Goal: Task Accomplishment & Management: Use online tool/utility

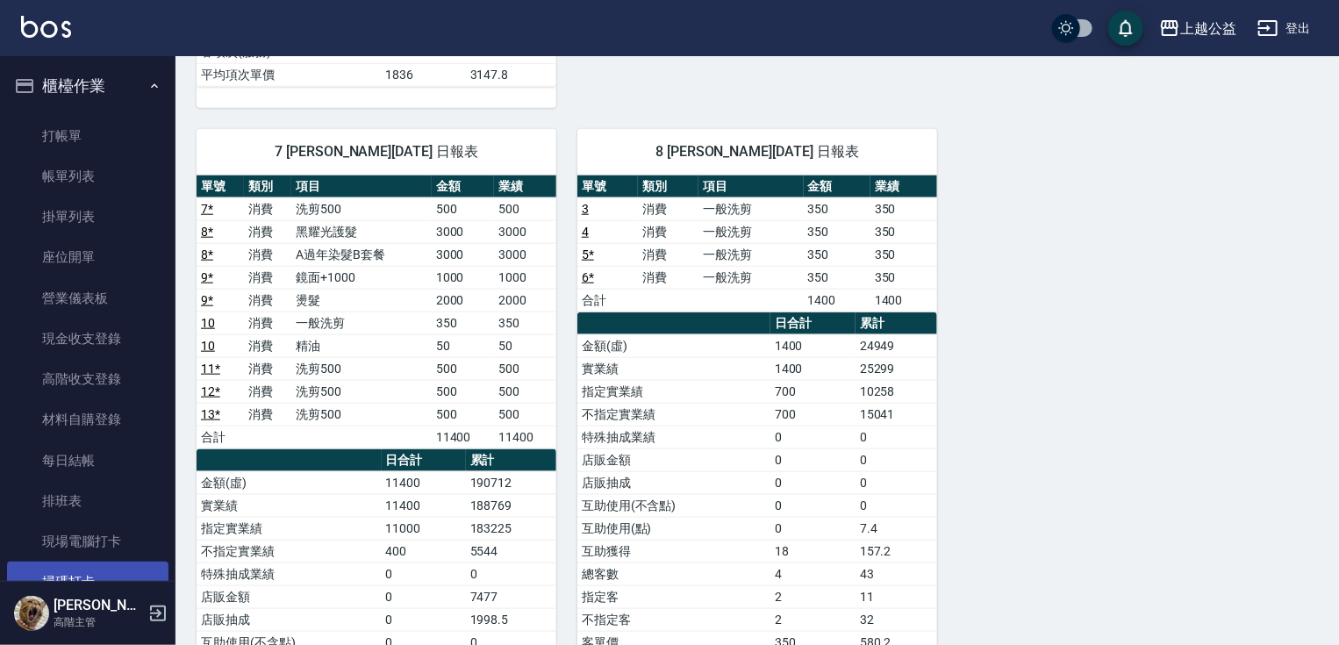
click at [122, 575] on link "掃碼打卡" at bounding box center [87, 581] width 161 height 40
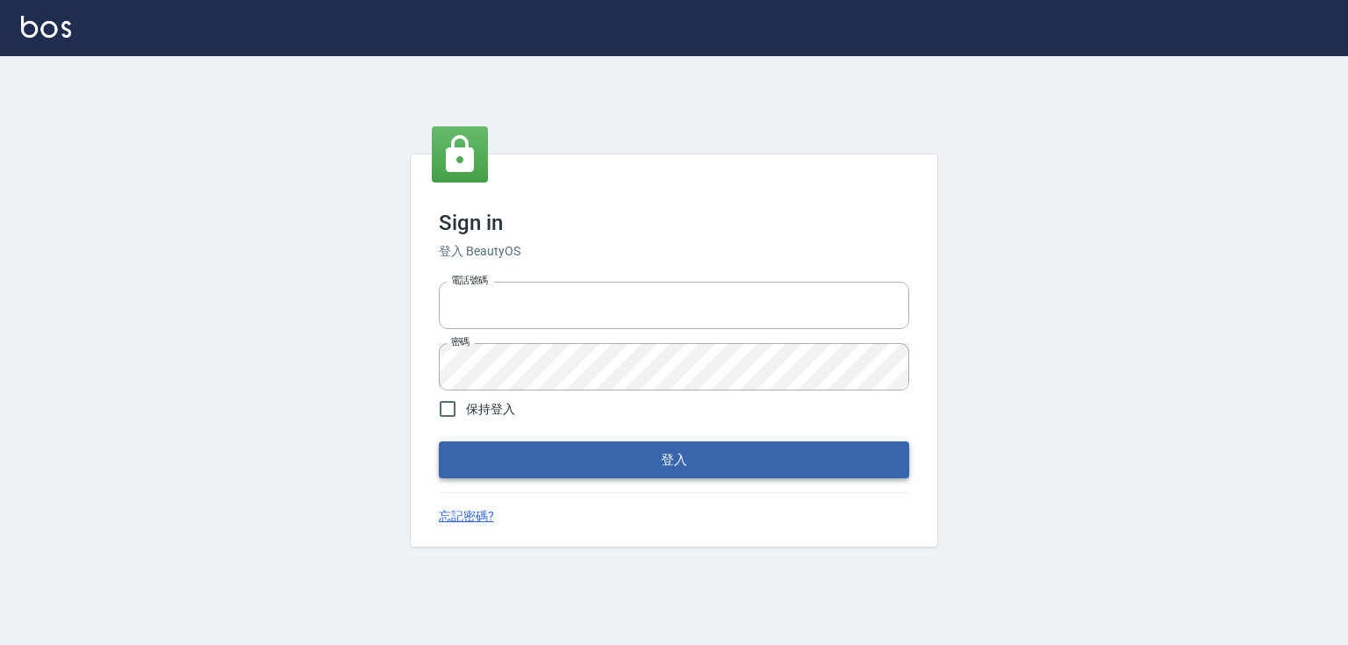
type input "0979268866"
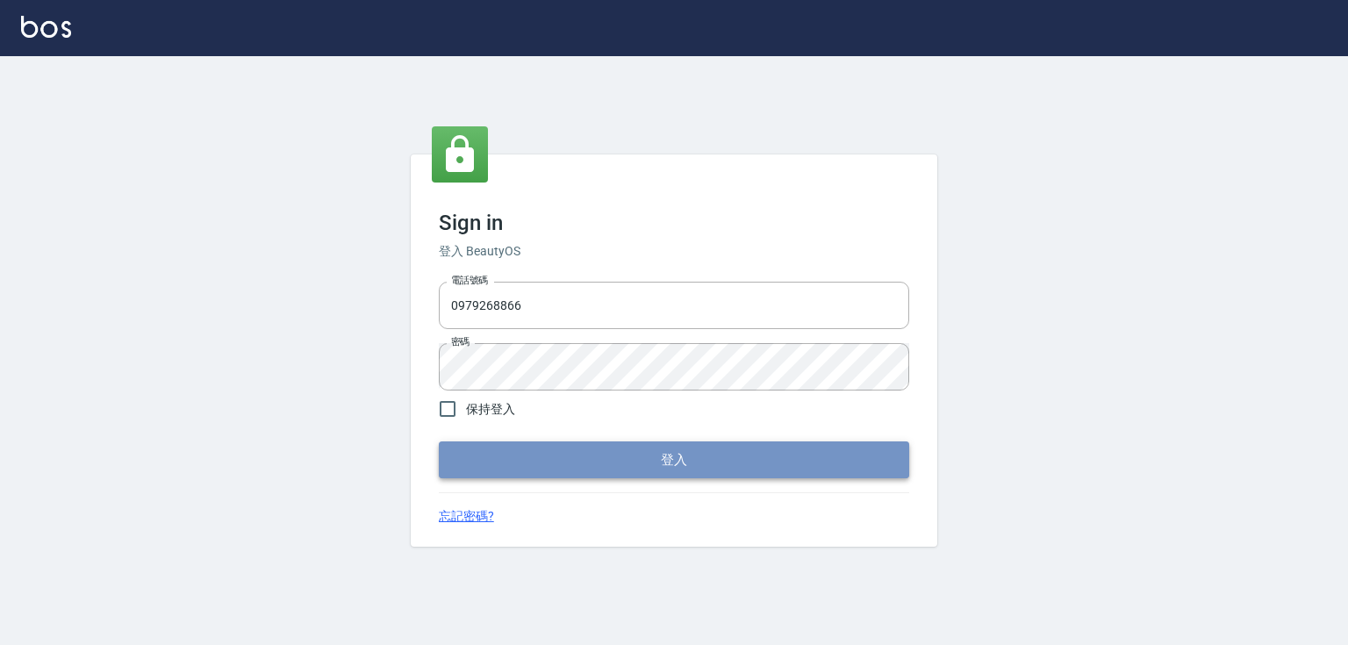
click at [763, 474] on button "登入" at bounding box center [674, 459] width 470 height 37
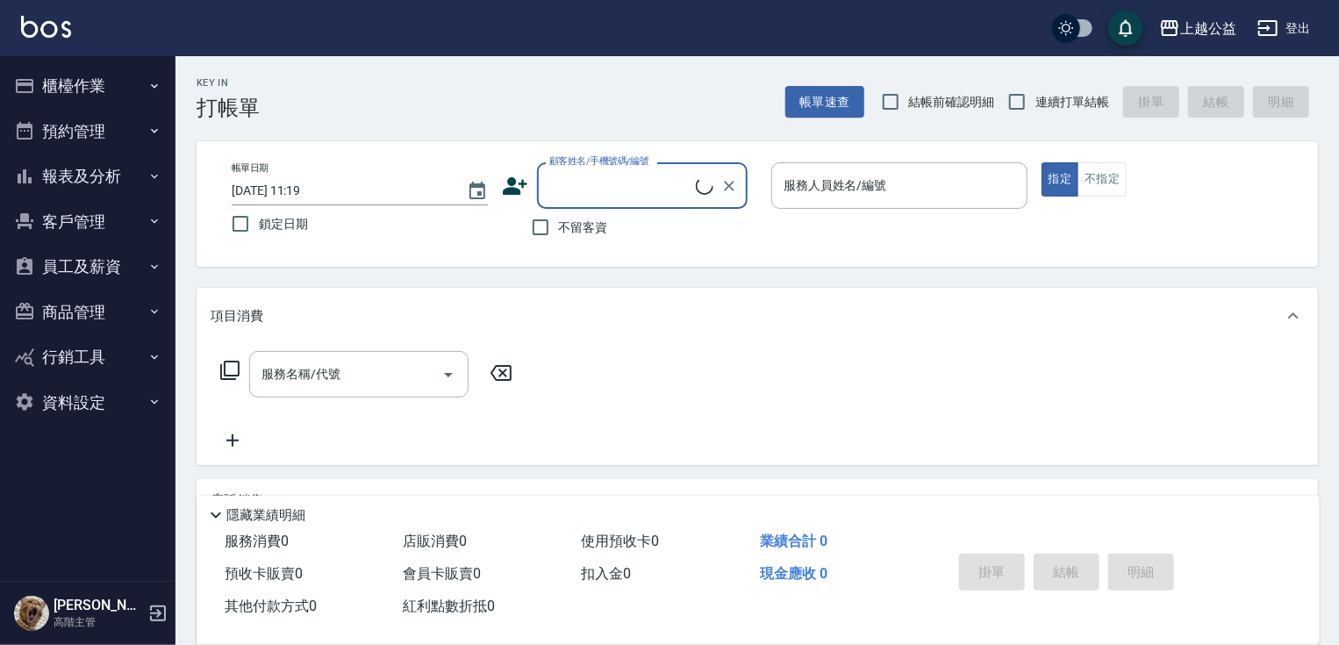
click at [97, 80] on button "櫃檯作業" at bounding box center [87, 86] width 161 height 46
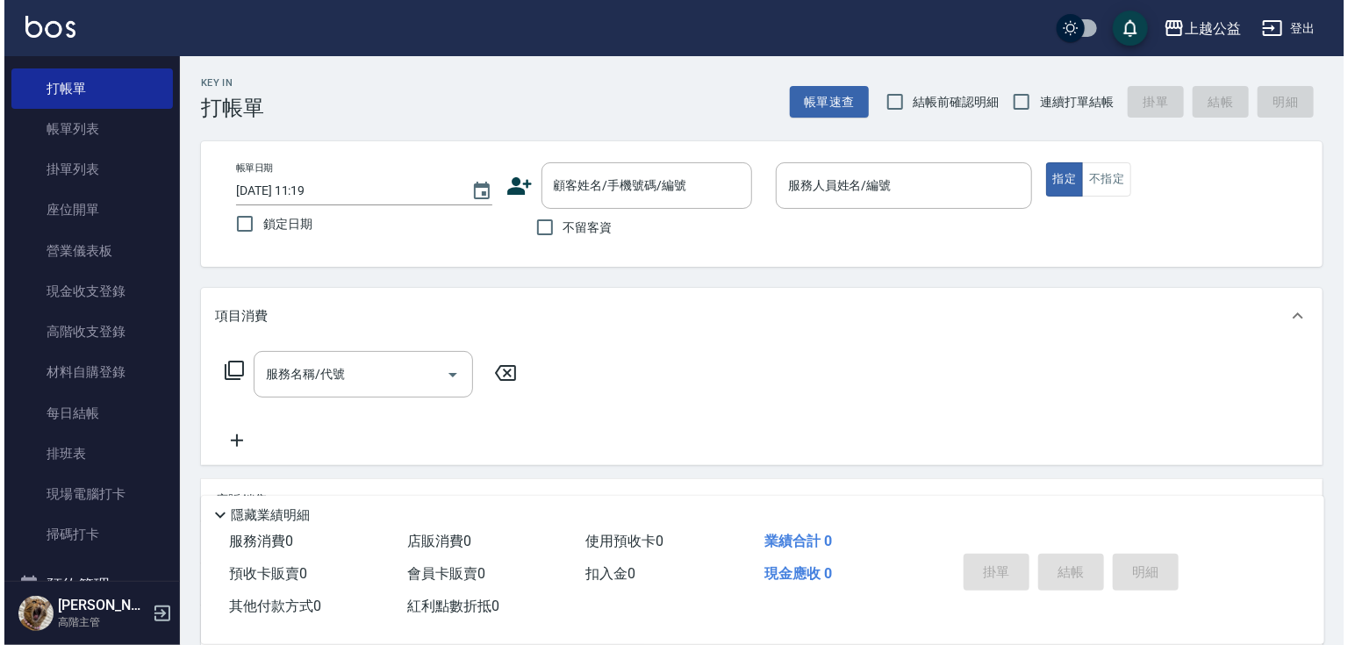
scroll to position [95, 0]
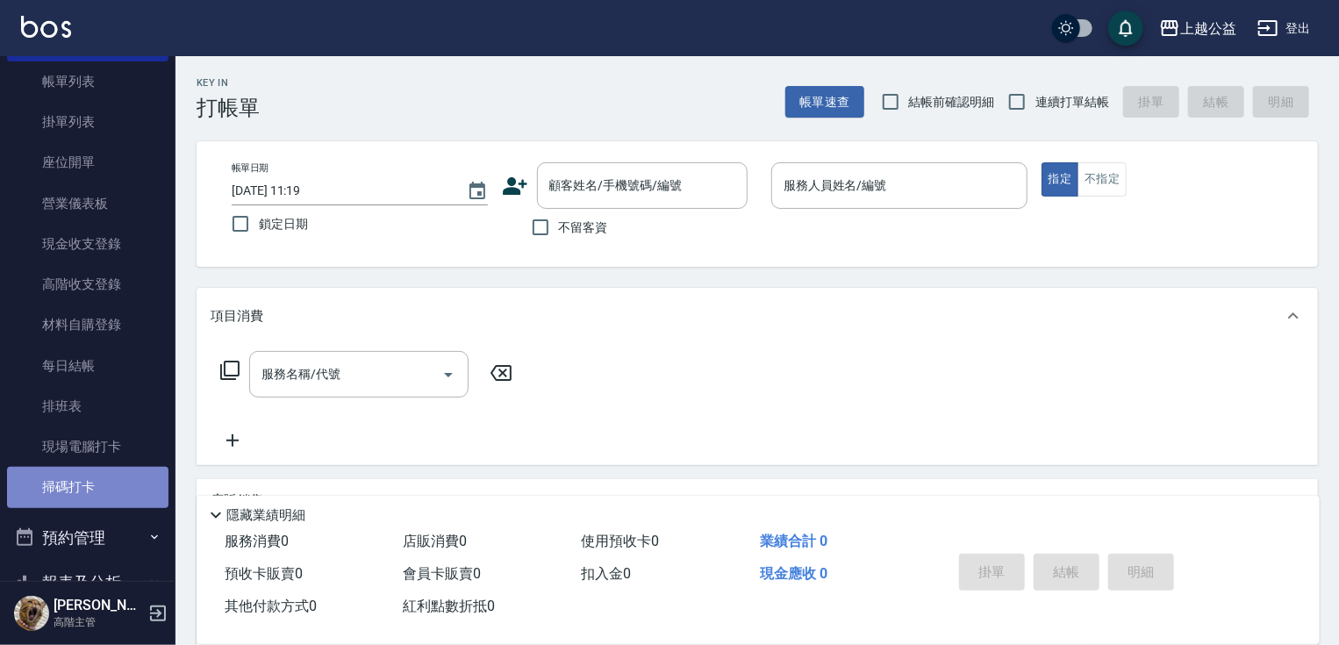
click at [109, 491] on link "掃碼打卡" at bounding box center [87, 487] width 161 height 40
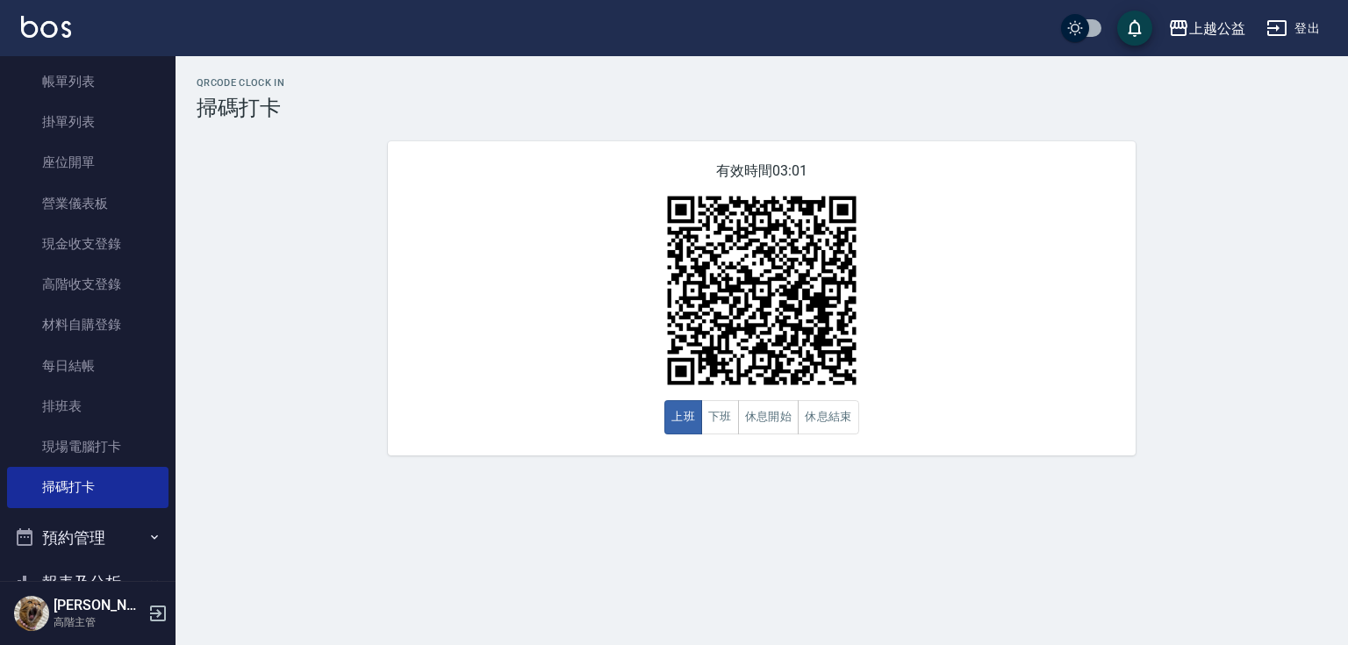
click at [598, 603] on div "QRcode Clock In 掃碼打卡 有效時間 03:01 上班 下班 休息開始 休息結束" at bounding box center [674, 322] width 1348 height 645
